Goal: Task Accomplishment & Management: Manage account settings

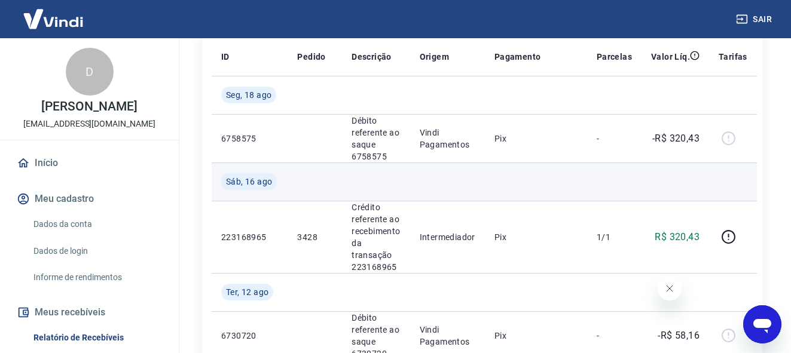
scroll to position [120, 0]
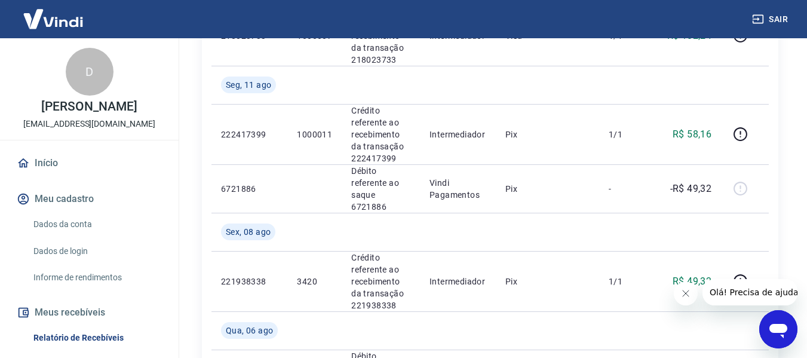
scroll to position [657, 0]
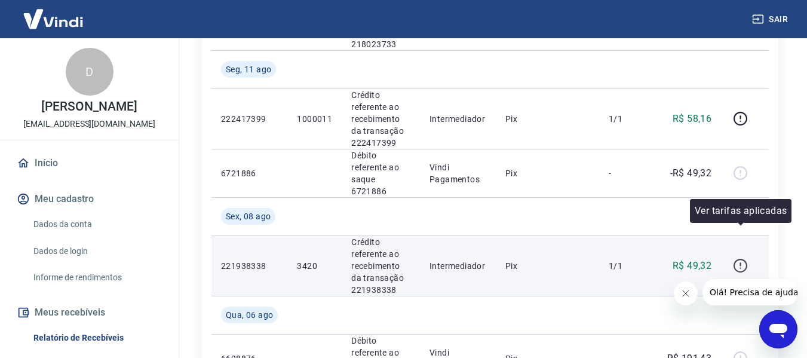
click at [738, 258] on icon "button" at bounding box center [740, 265] width 15 height 15
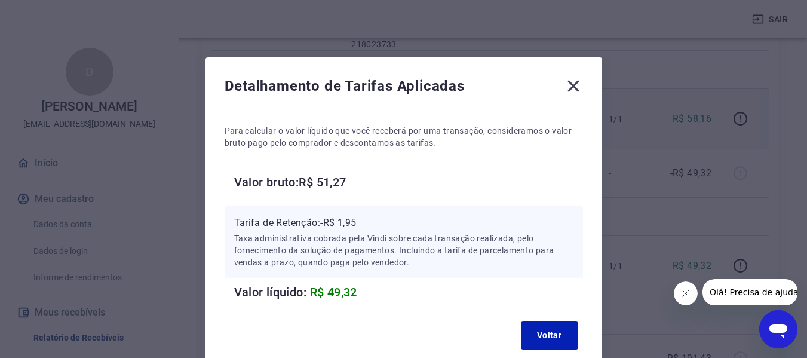
click at [569, 85] on icon at bounding box center [573, 85] width 19 height 19
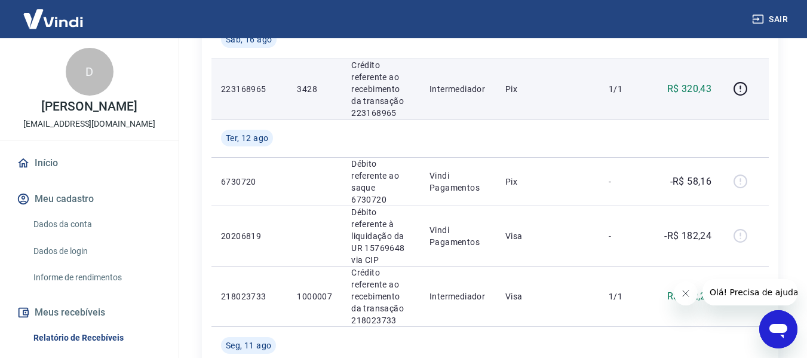
scroll to position [321, 0]
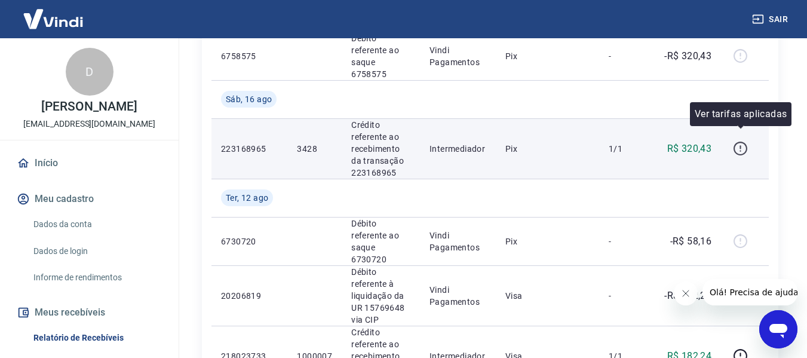
click at [734, 144] on icon "button" at bounding box center [740, 148] width 15 height 15
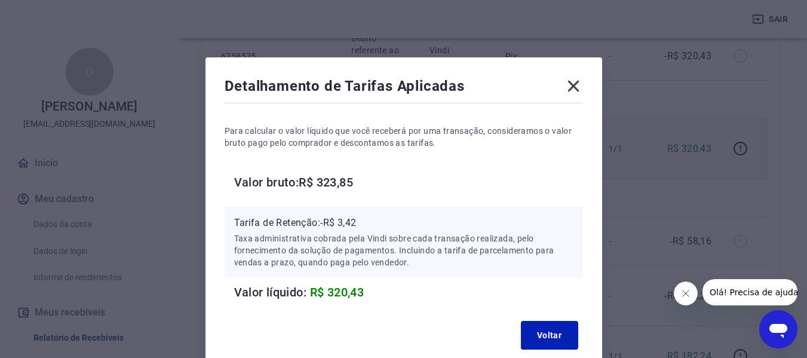
click at [577, 85] on icon at bounding box center [573, 85] width 19 height 19
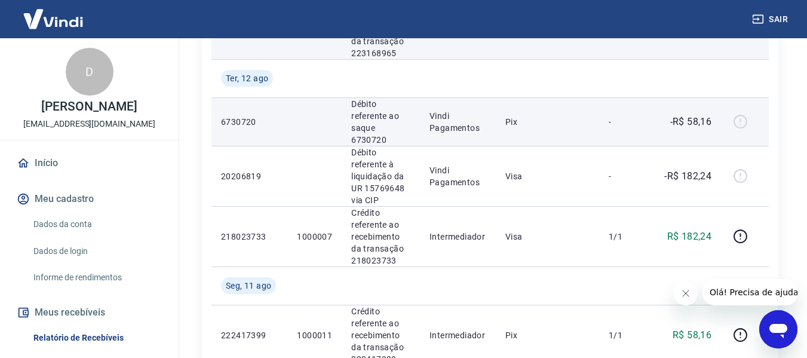
scroll to position [501, 0]
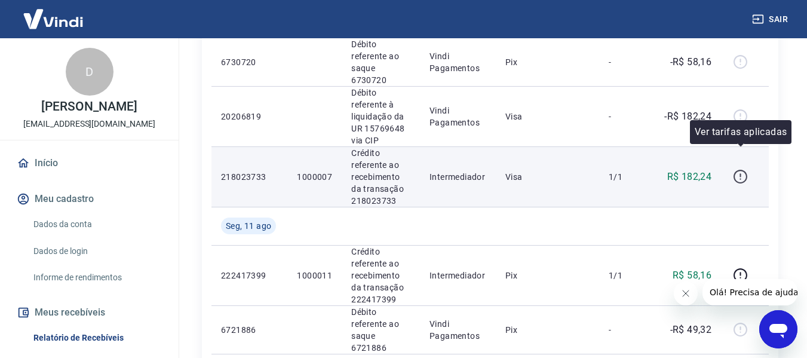
click at [736, 170] on icon "button" at bounding box center [741, 177] width 14 height 14
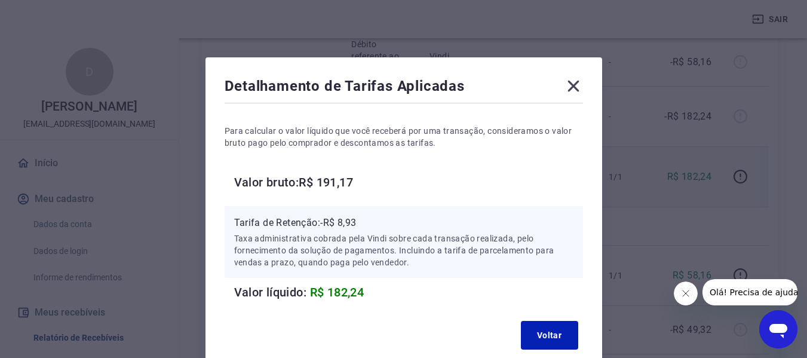
click at [577, 89] on icon at bounding box center [573, 86] width 11 height 11
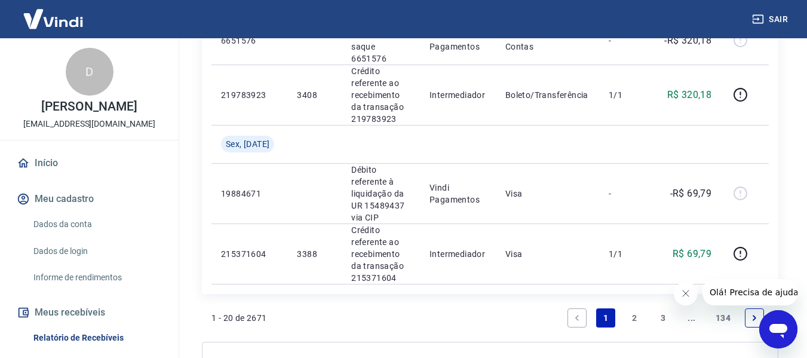
scroll to position [1576, 0]
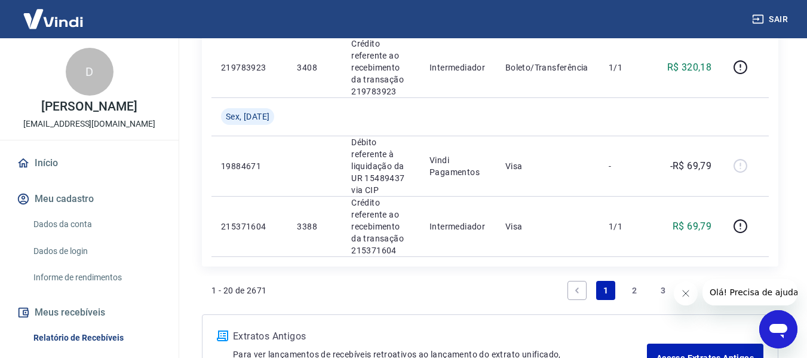
click at [634, 281] on link "2" at bounding box center [634, 290] width 19 height 19
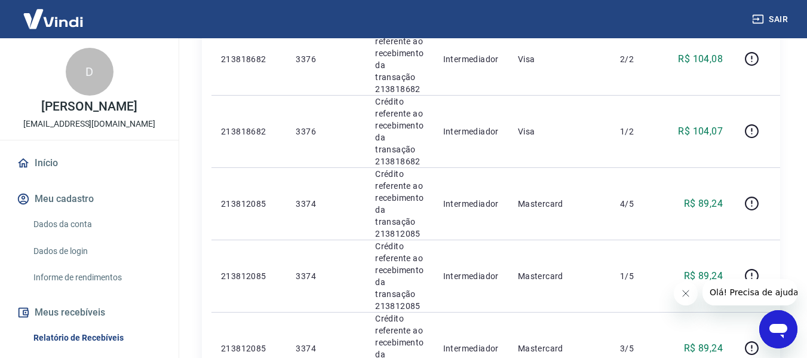
scroll to position [1695, 0]
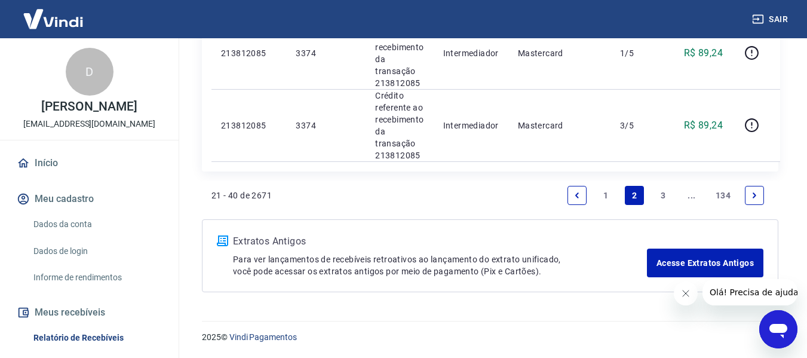
click at [603, 195] on link "1" at bounding box center [605, 195] width 19 height 19
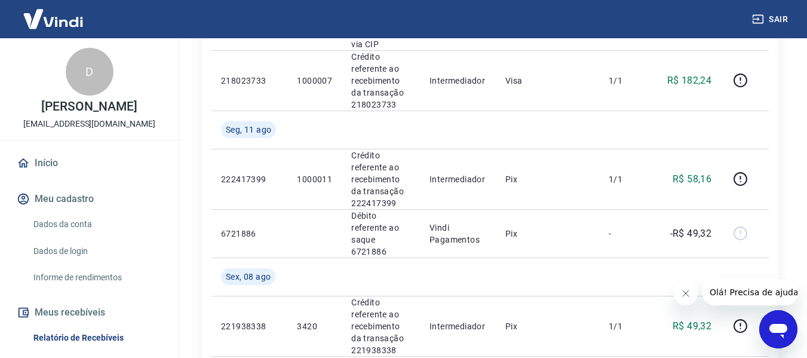
scroll to position [595, 0]
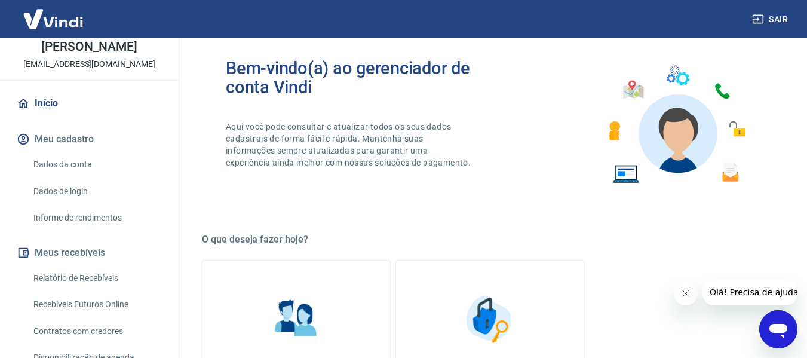
scroll to position [60, 0]
